Goal: Information Seeking & Learning: Find specific fact

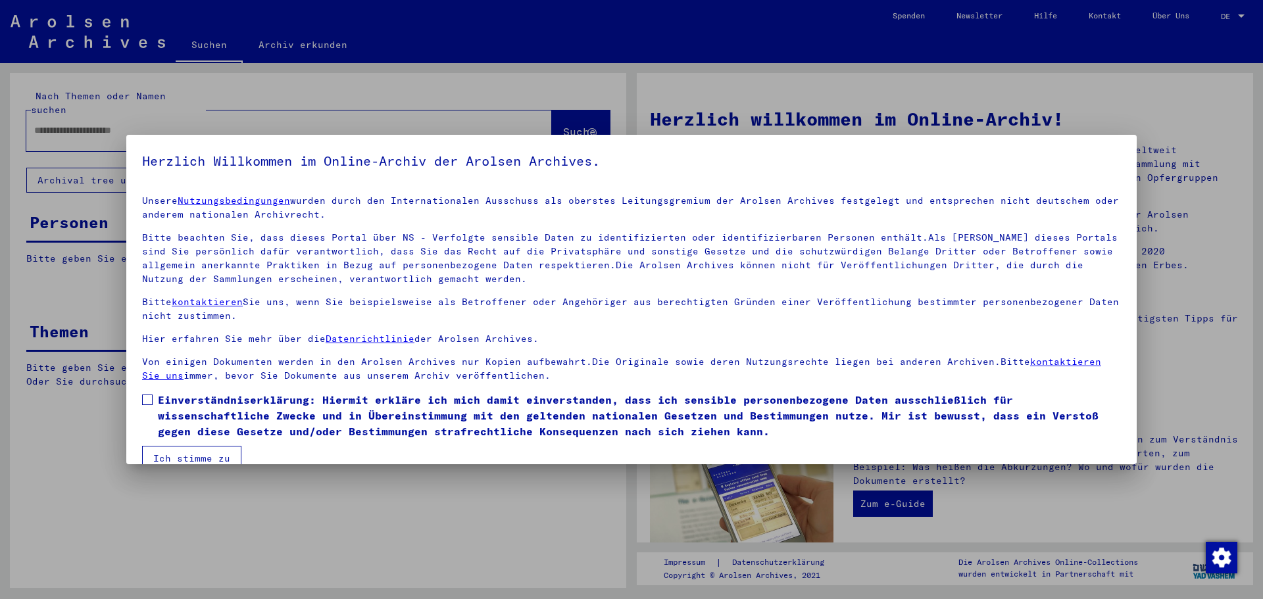
click at [150, 399] on span at bounding box center [147, 400] width 11 height 11
click at [212, 456] on button "Ich stimme zu" at bounding box center [191, 458] width 99 height 25
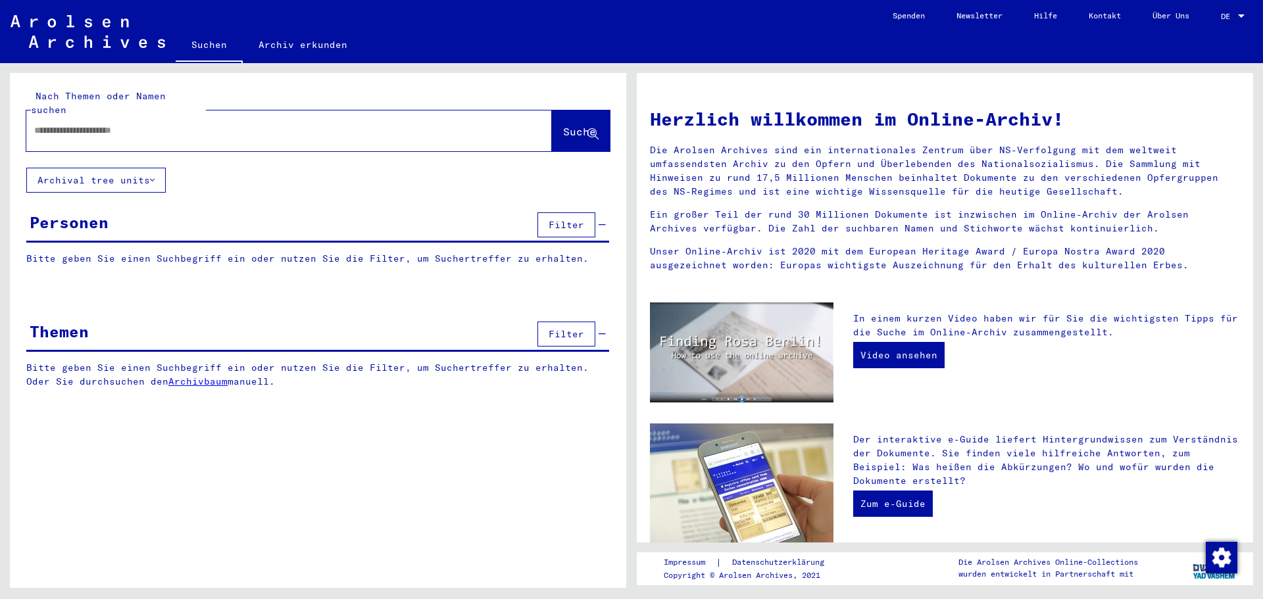
click at [165, 124] on input "text" at bounding box center [273, 131] width 478 height 14
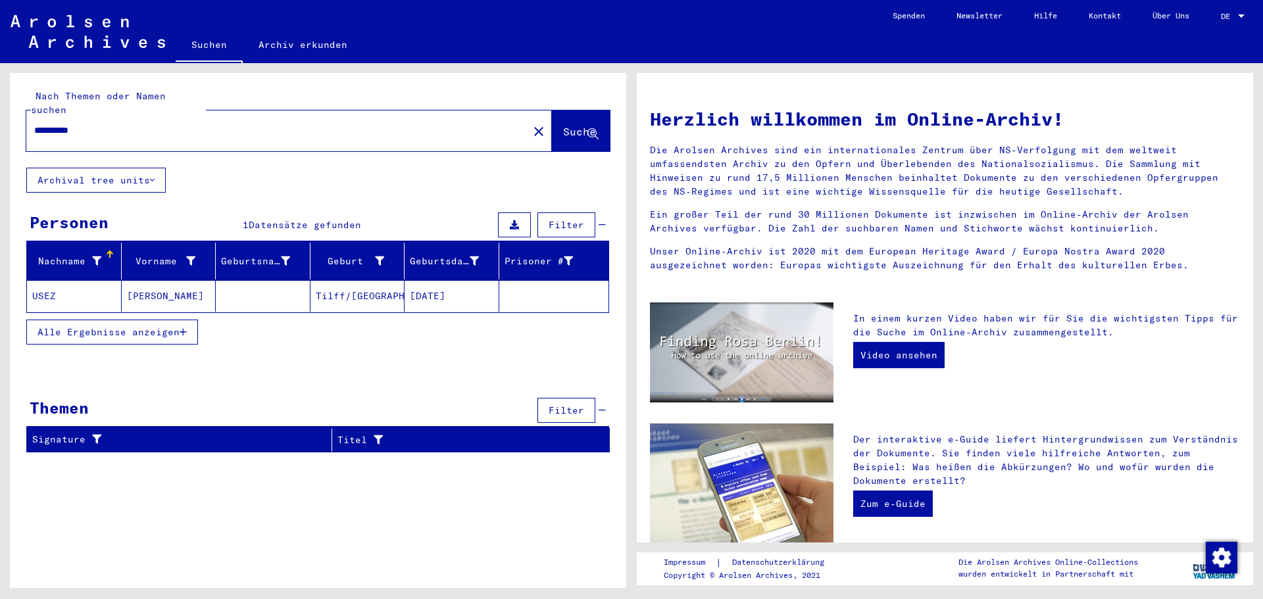
click at [335, 281] on mat-cell "Tilff/[GEOGRAPHIC_DATA]" at bounding box center [357, 296] width 95 height 32
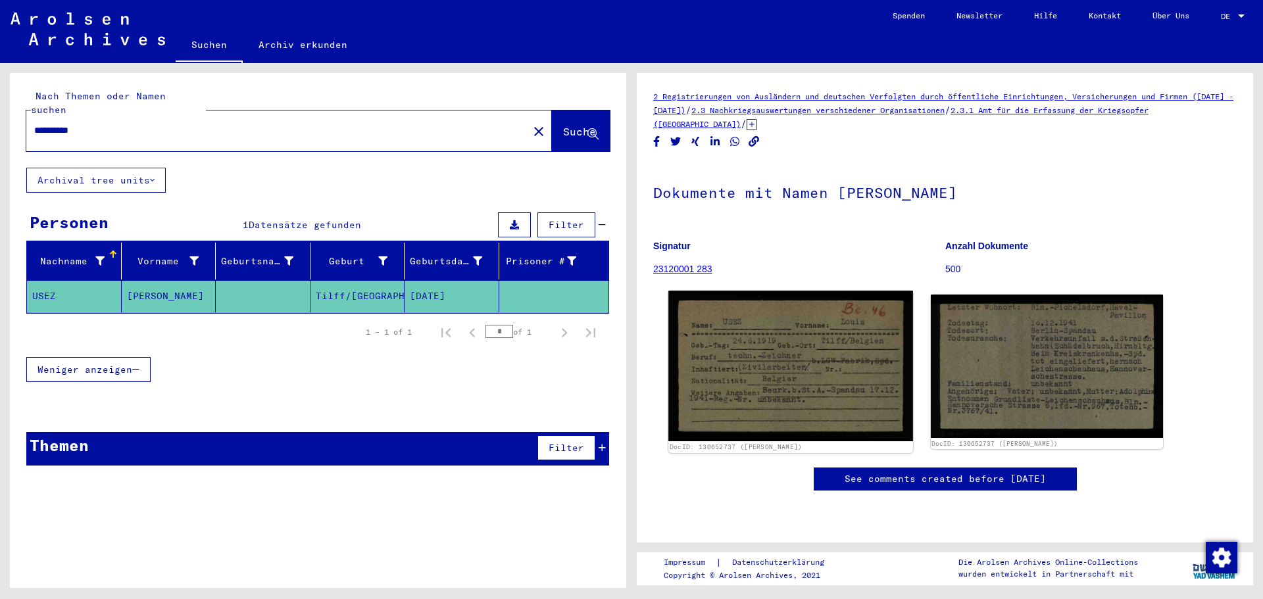
click at [736, 342] on img at bounding box center [790, 366] width 244 height 151
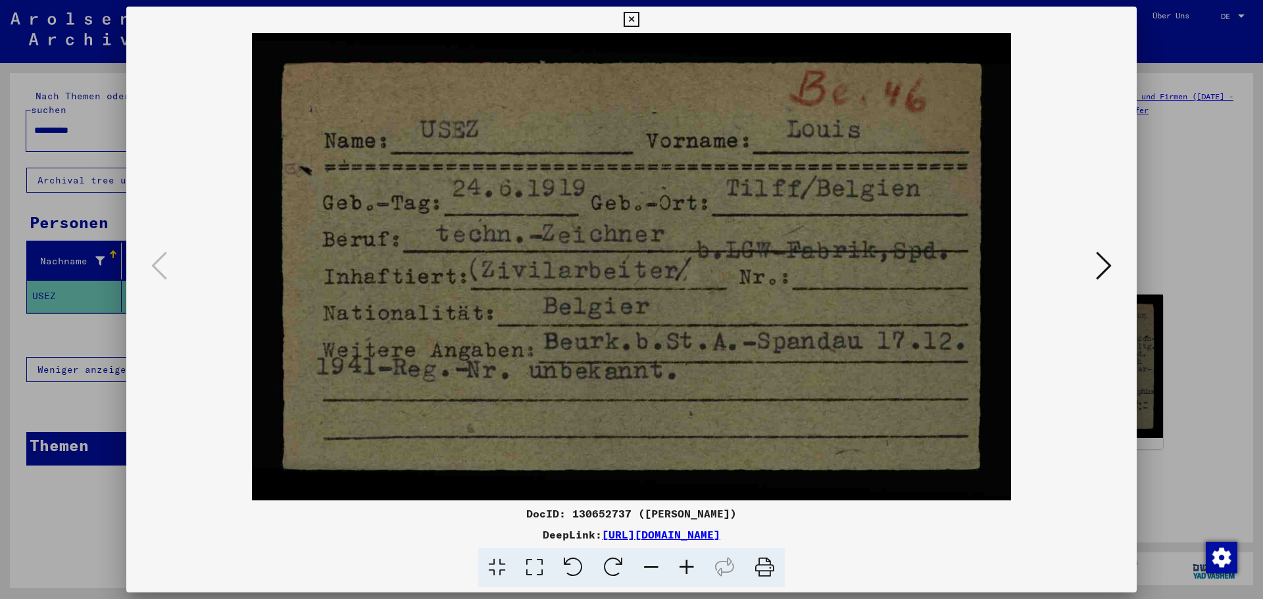
click at [1107, 260] on icon at bounding box center [1104, 266] width 16 height 32
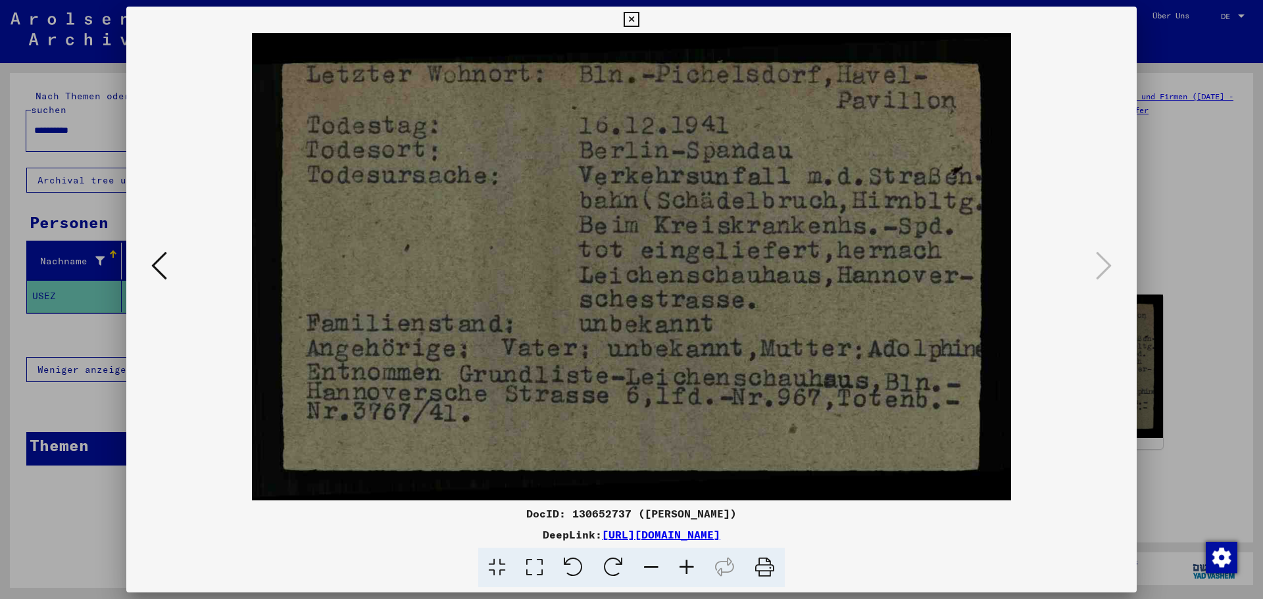
drag, startPoint x: 743, startPoint y: 374, endPoint x: 565, endPoint y: 360, distance: 178.8
click at [565, 360] on img at bounding box center [631, 267] width 921 height 468
click at [153, 264] on icon at bounding box center [159, 266] width 16 height 32
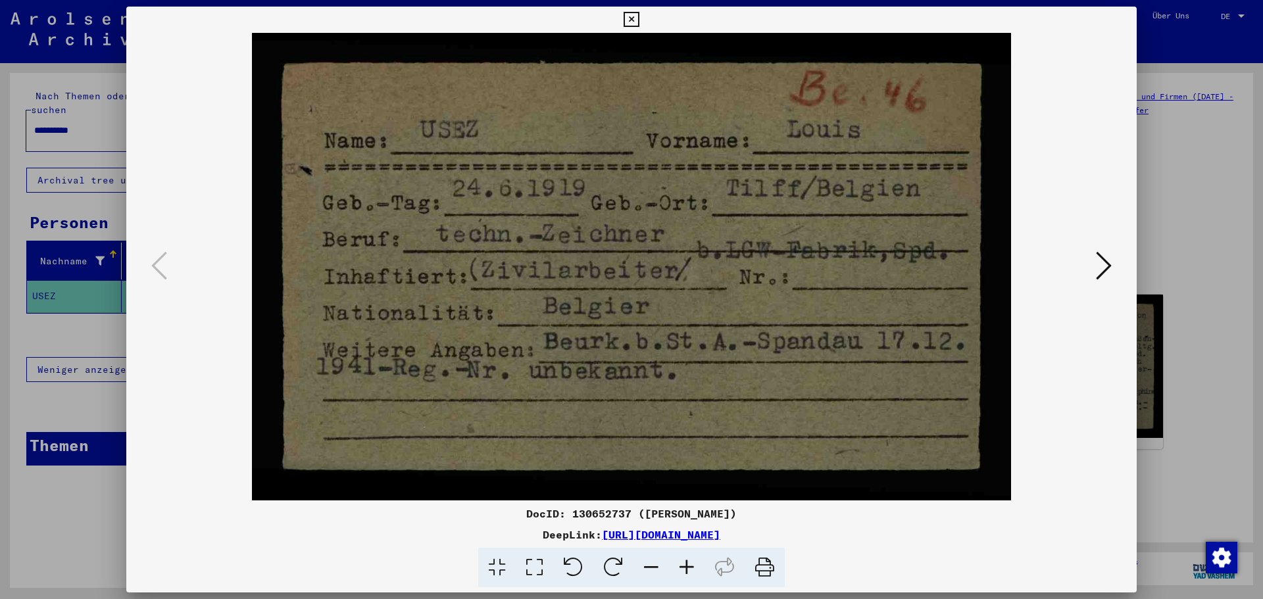
click at [1107, 265] on icon at bounding box center [1104, 266] width 16 height 32
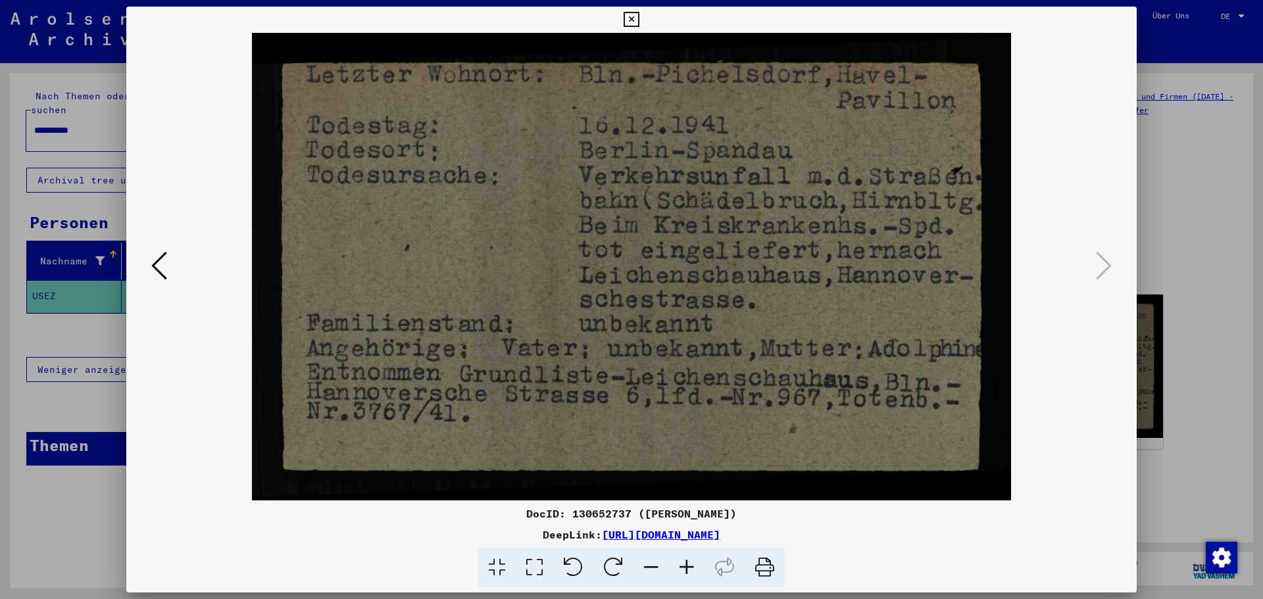
click at [629, 18] on icon at bounding box center [630, 20] width 15 height 16
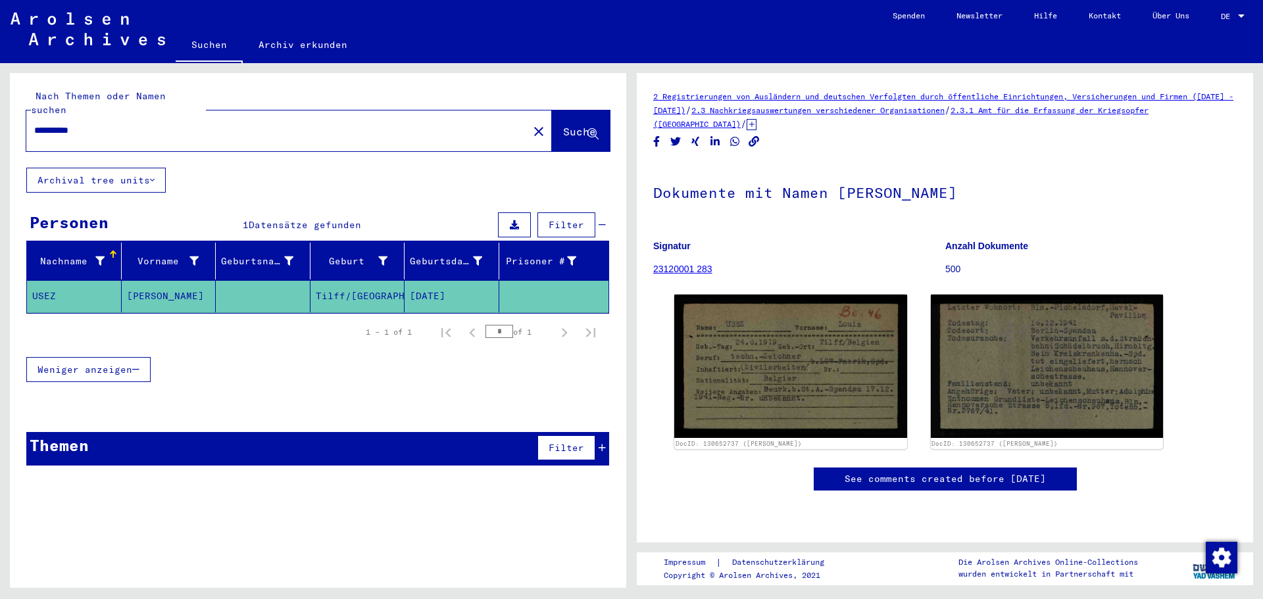
drag, startPoint x: 101, startPoint y: 118, endPoint x: 0, endPoint y: 124, distance: 101.5
click at [0, 124] on div "**********" at bounding box center [315, 325] width 631 height 525
type input "*******"
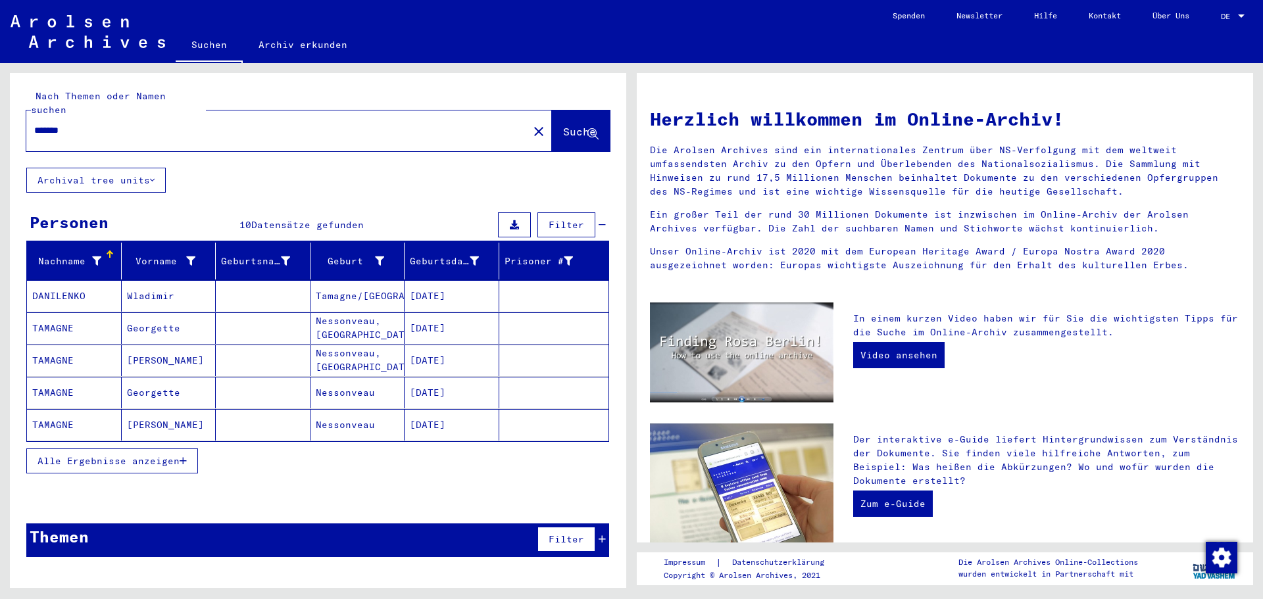
click at [182, 456] on icon "button" at bounding box center [183, 460] width 7 height 9
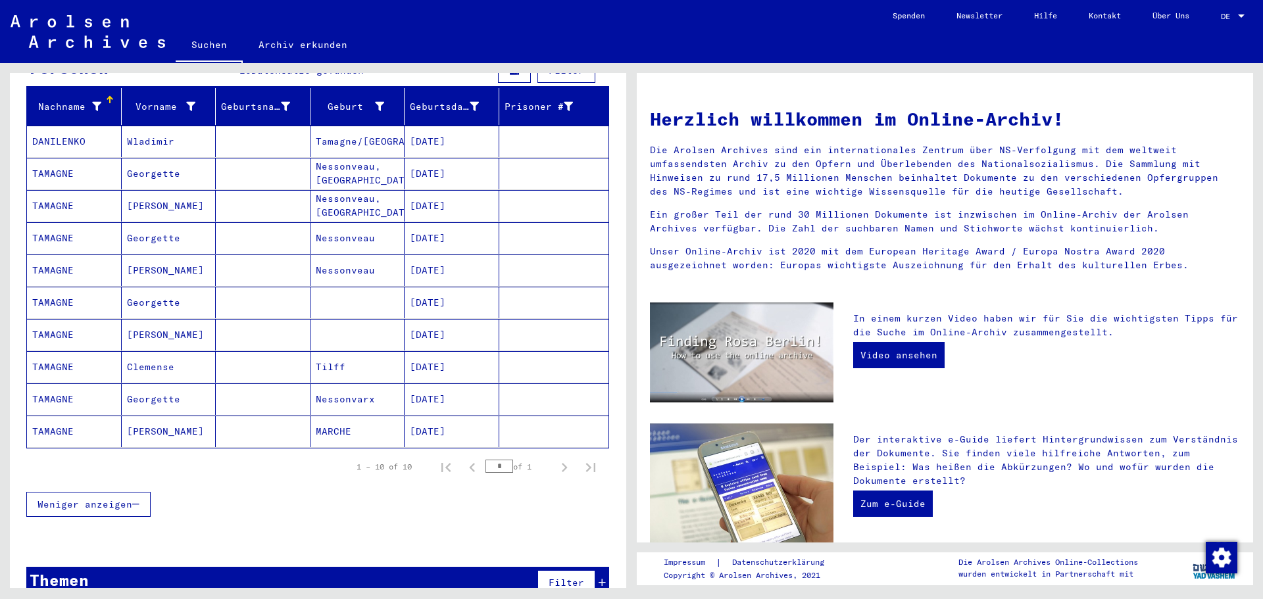
scroll to position [168, 0]
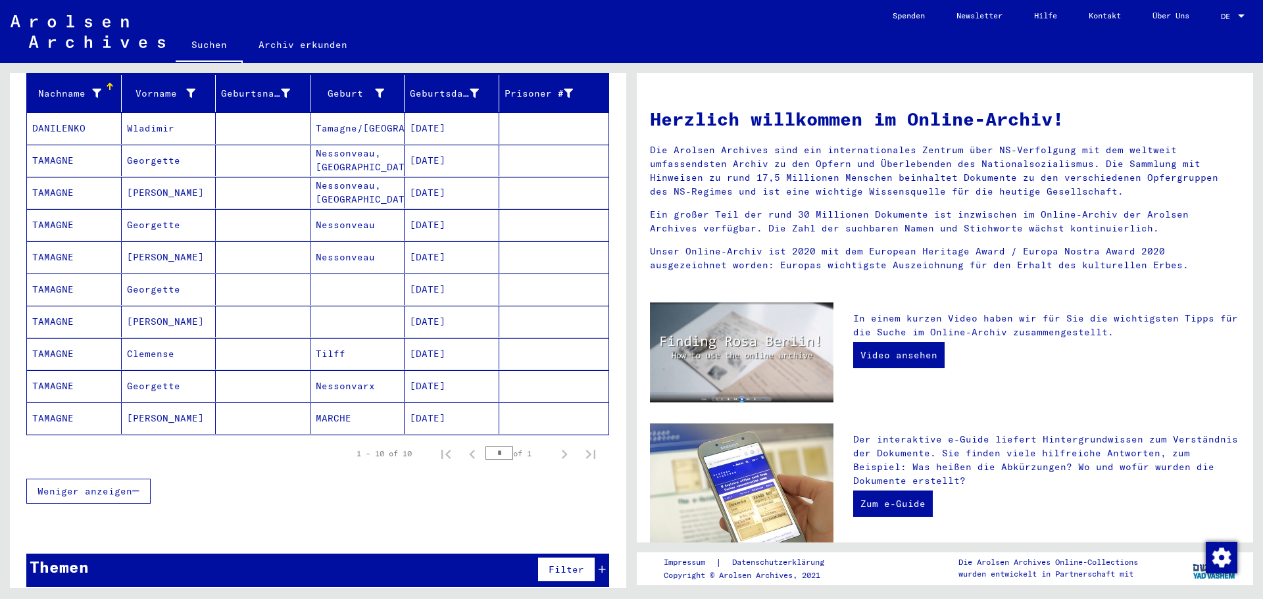
click at [159, 338] on mat-cell "Clemense" at bounding box center [169, 354] width 95 height 32
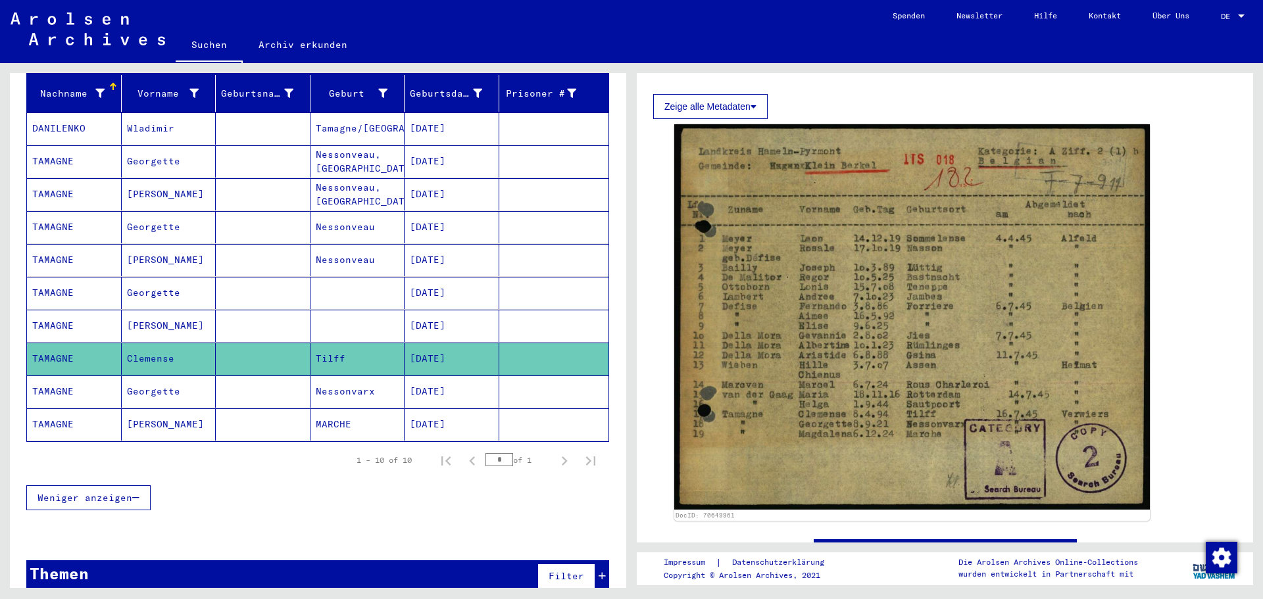
scroll to position [197, 0]
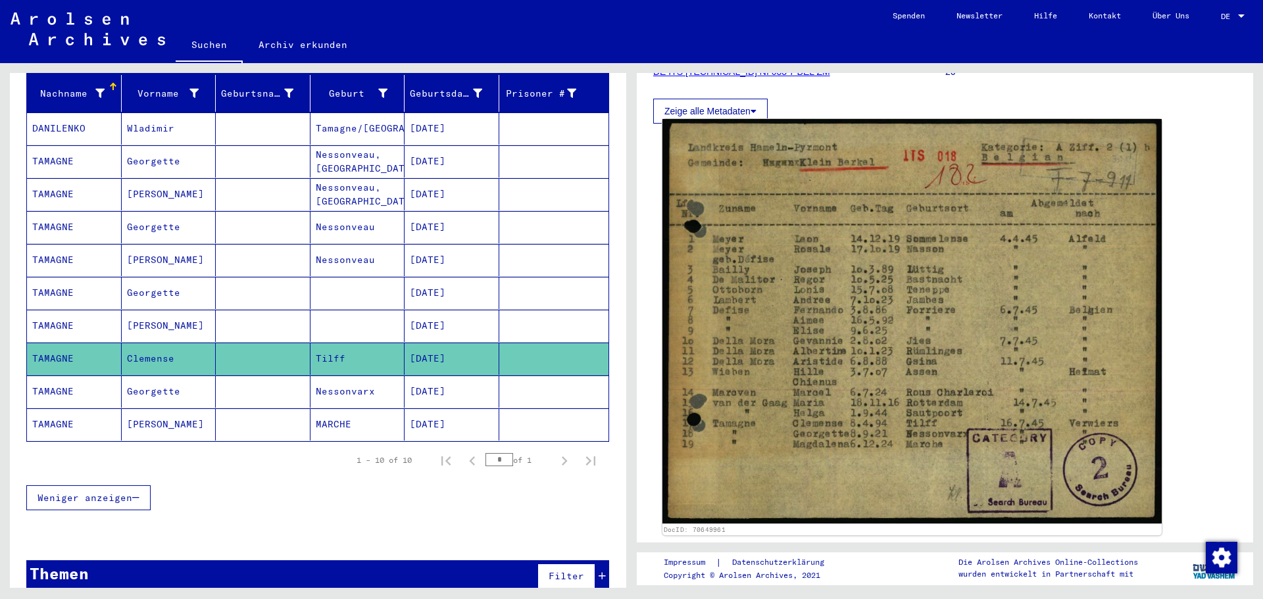
click at [780, 410] on img at bounding box center [911, 321] width 499 height 404
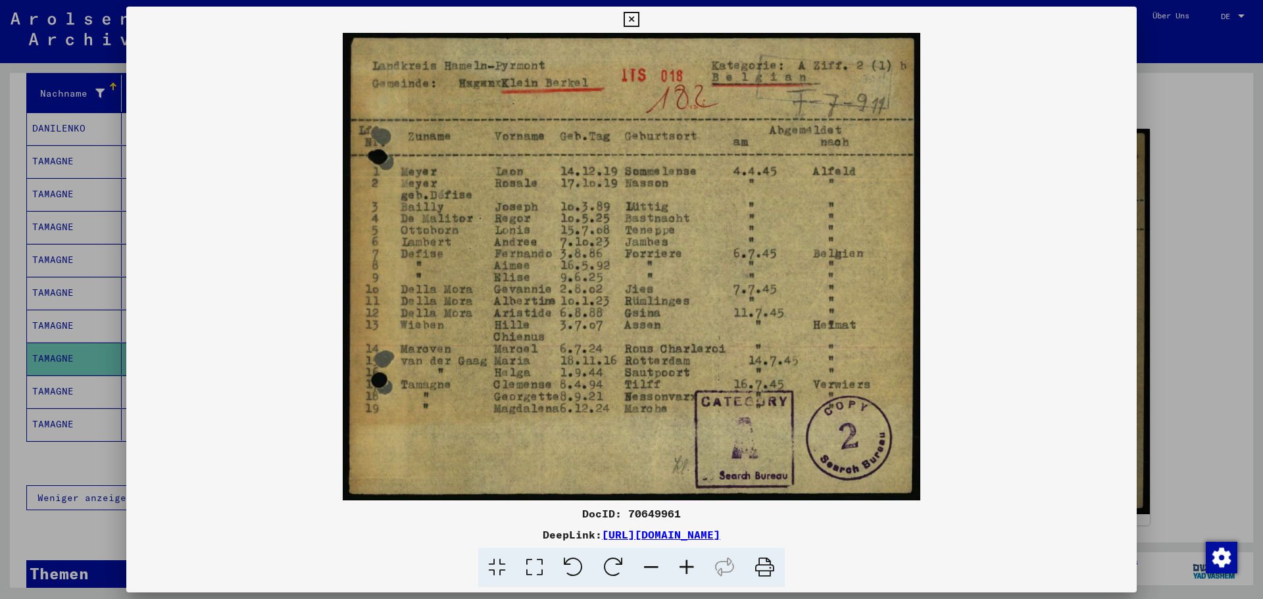
click at [630, 18] on icon at bounding box center [630, 20] width 15 height 16
